Goal: Task Accomplishment & Management: Manage account settings

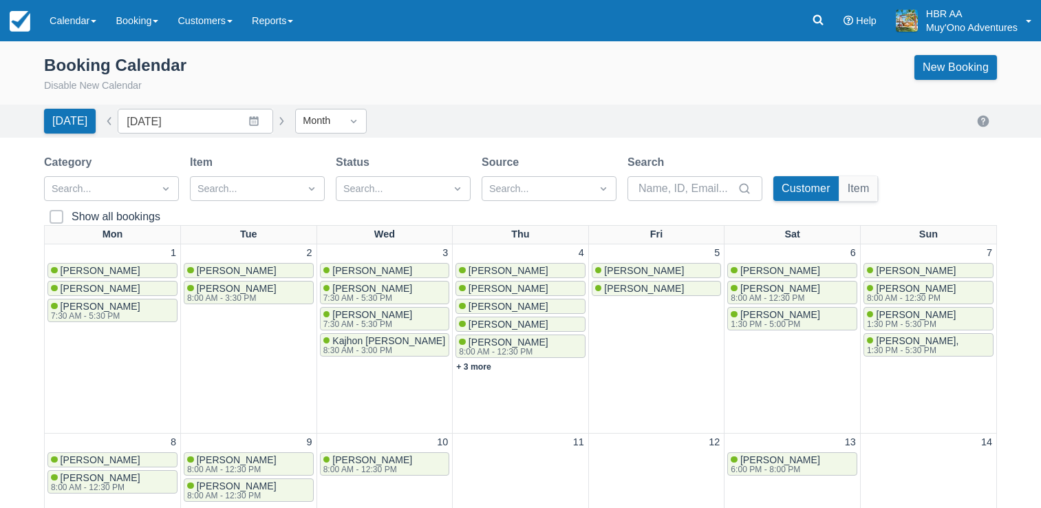
scroll to position [303, 0]
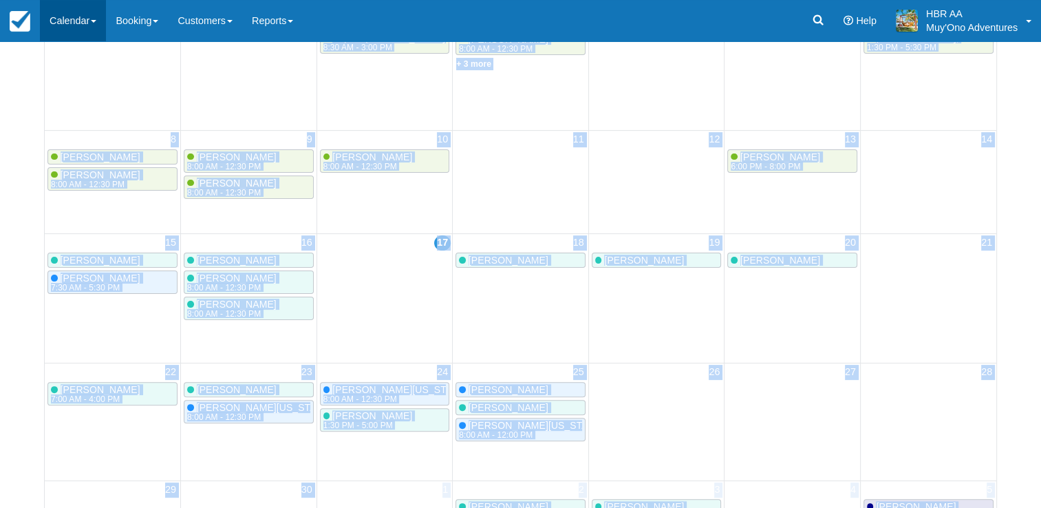
click at [85, 16] on link "Calendar" at bounding box center [73, 20] width 66 height 41
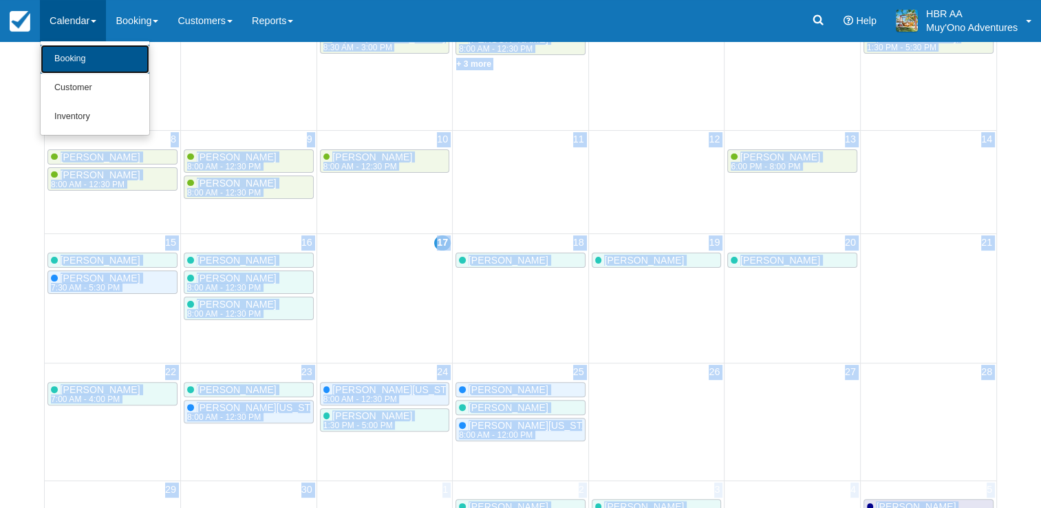
click at [80, 53] on link "Booking" at bounding box center [95, 59] width 109 height 29
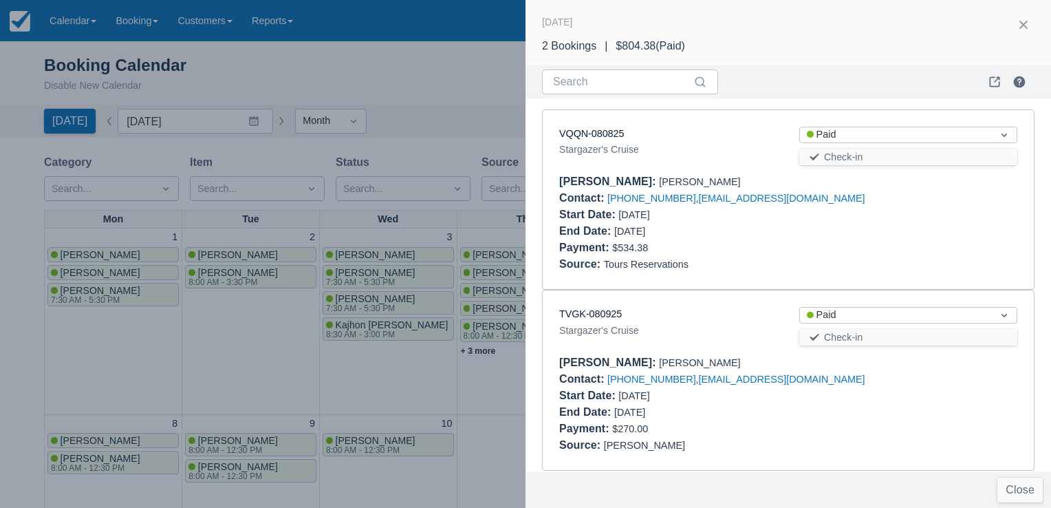
click at [418, 57] on div at bounding box center [525, 254] width 1051 height 508
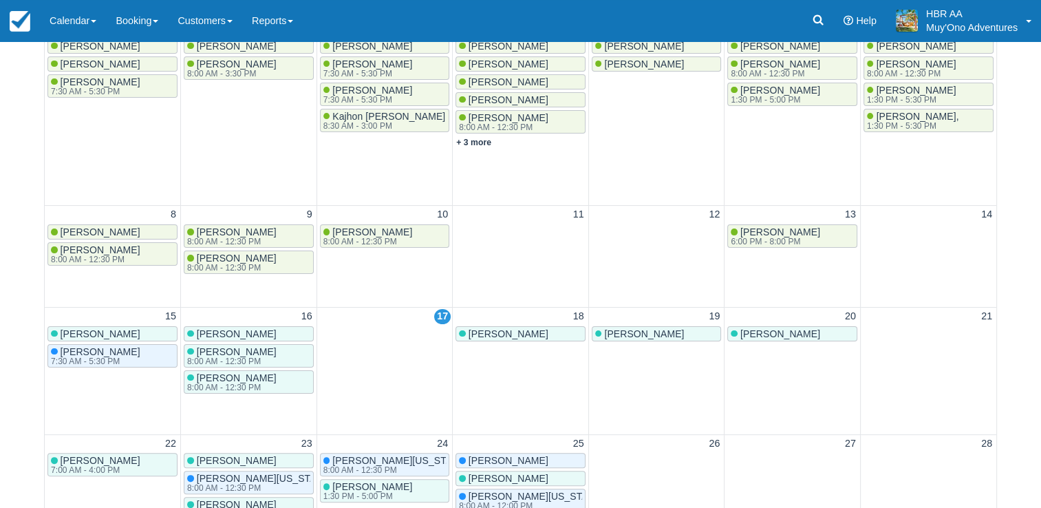
scroll to position [226, 0]
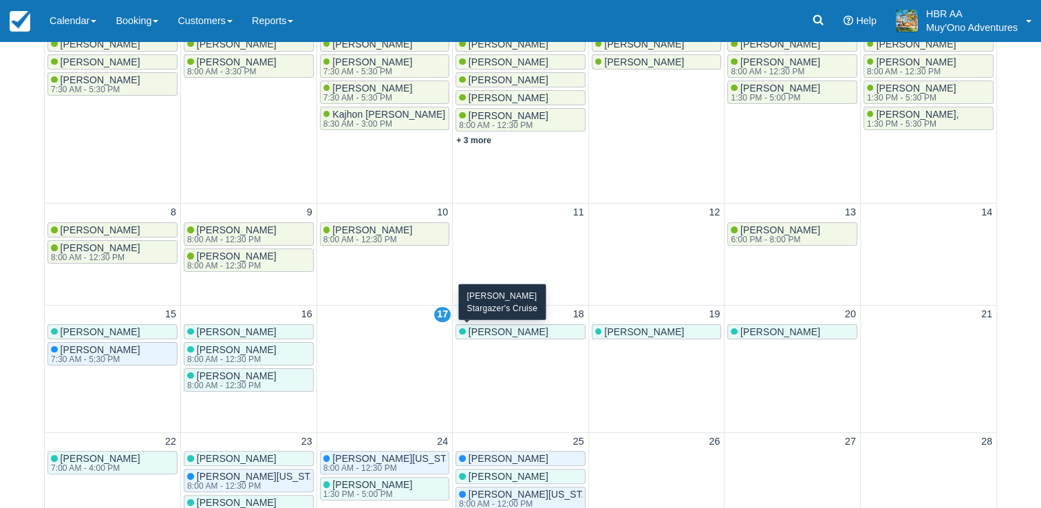
click at [495, 334] on span "[PERSON_NAME]" at bounding box center [509, 331] width 80 height 11
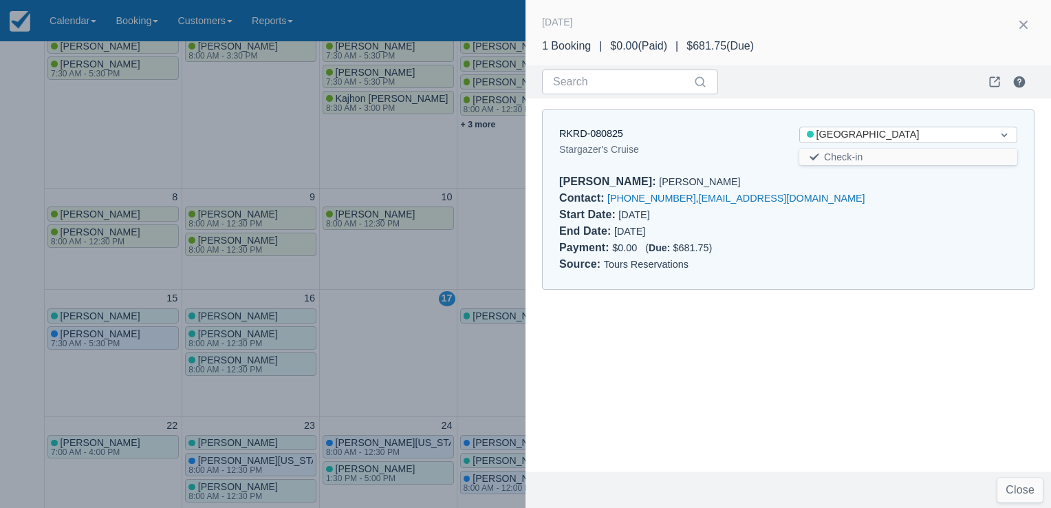
click at [407, 356] on div at bounding box center [525, 254] width 1051 height 508
